Goal: Transaction & Acquisition: Purchase product/service

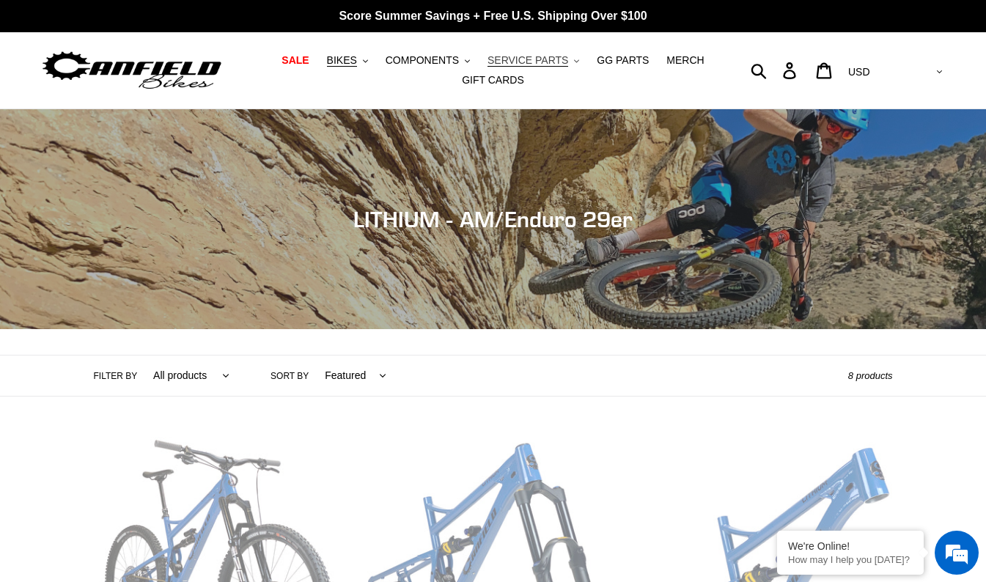
click at [509, 54] on span "SERVICE PARTS" at bounding box center [527, 60] width 81 height 12
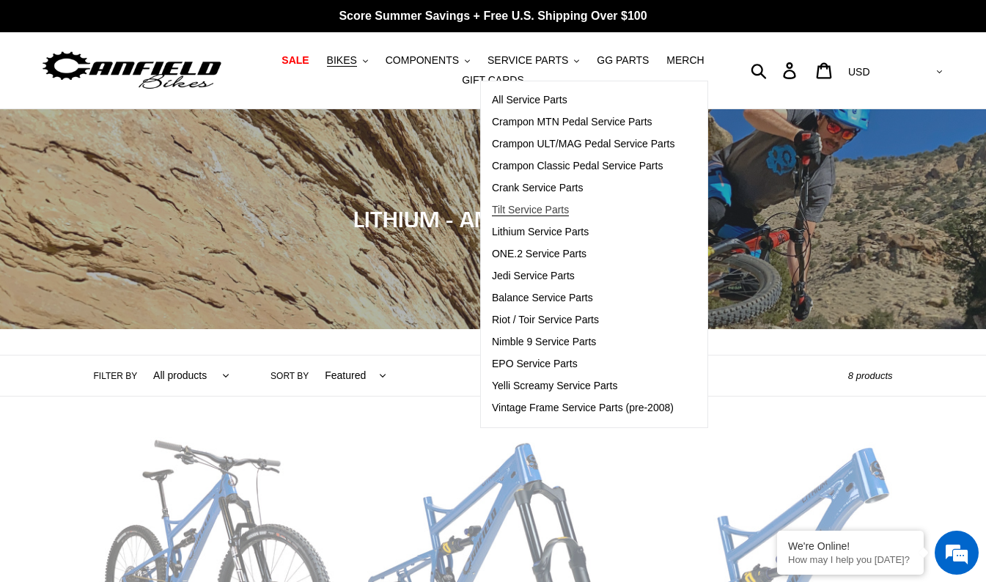
click at [539, 207] on span "Tilt Service Parts" at bounding box center [530, 210] width 77 height 12
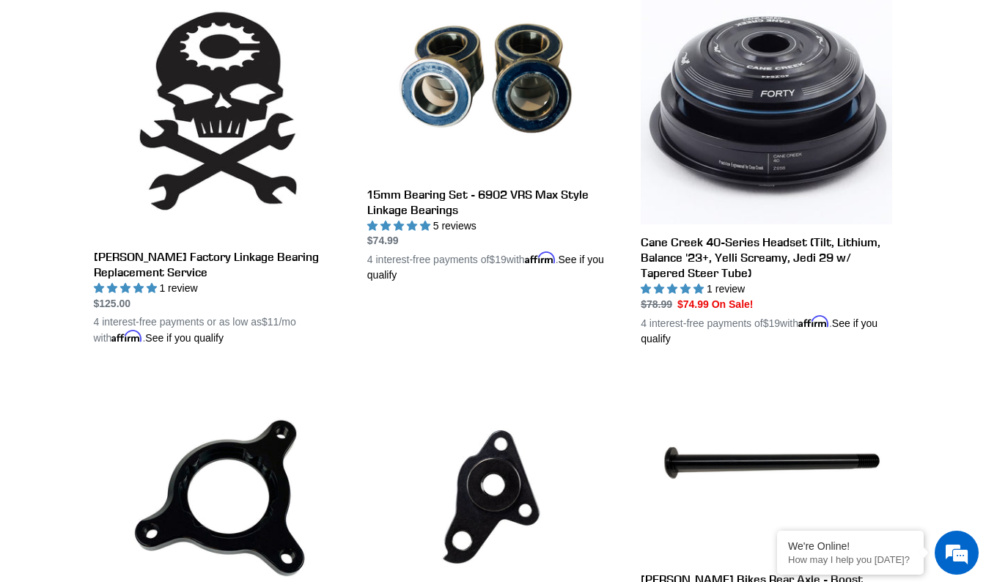
scroll to position [440, 0]
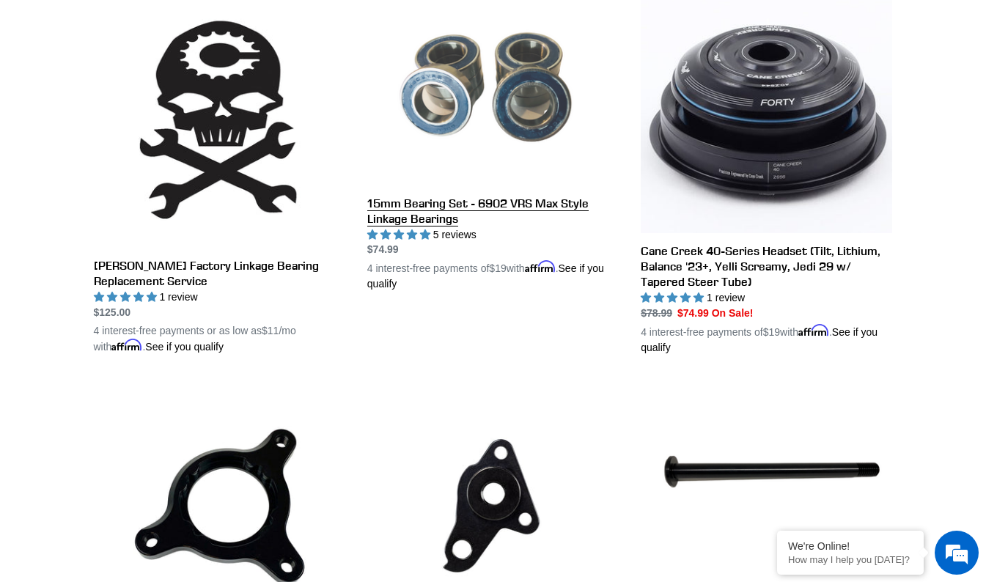
click at [457, 200] on link "15mm Bearing Set - 6902 VRS Max Style Linkage Bearings" at bounding box center [492, 143] width 251 height 295
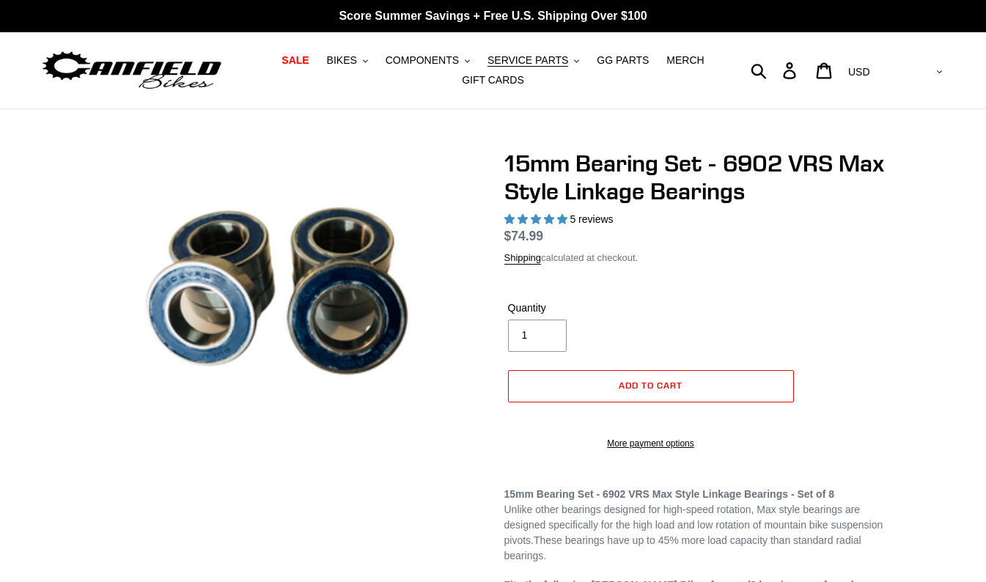
select select "highest-rating"
